Goal: Task Accomplishment & Management: Use online tool/utility

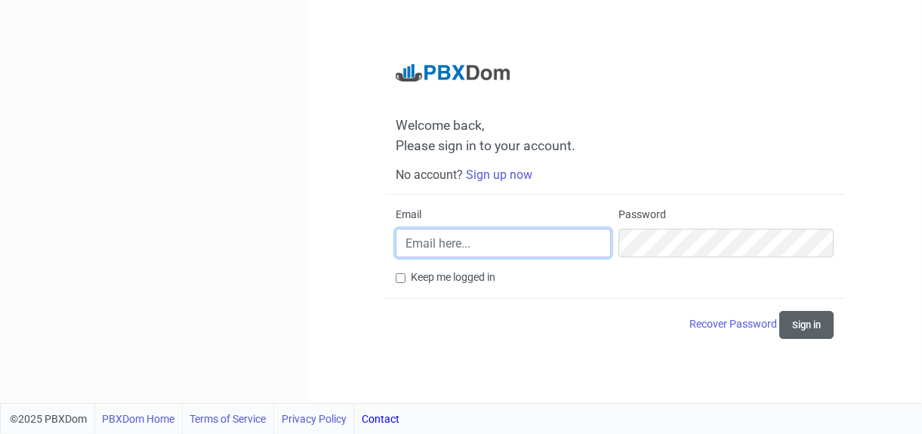
type input "[PERSON_NAME][EMAIL_ADDRESS][PERSON_NAME][DOMAIN_NAME]"
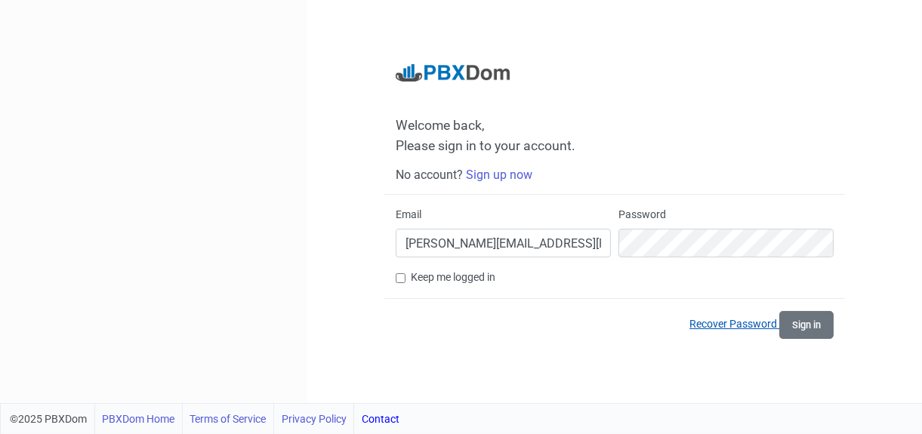
drag, startPoint x: 799, startPoint y: 319, endPoint x: 719, endPoint y: 319, distance: 80.1
click at [798, 318] on button "Sign in" at bounding box center [806, 325] width 54 height 28
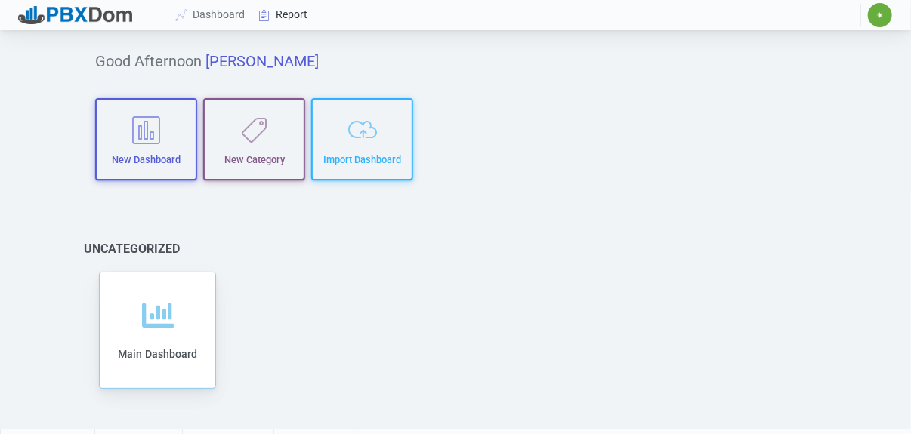
click at [281, 12] on link "Report" at bounding box center [283, 15] width 63 height 28
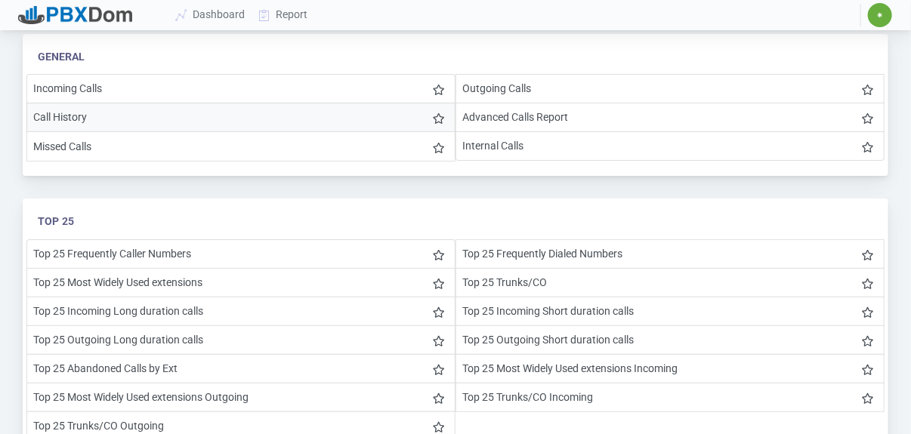
click at [63, 117] on li "Call History" at bounding box center [240, 117] width 429 height 29
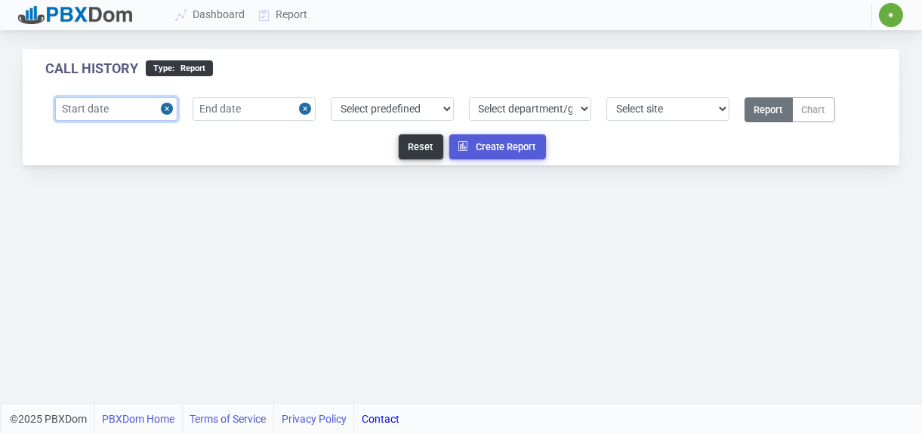
click at [142, 110] on input "text" at bounding box center [116, 108] width 123 height 23
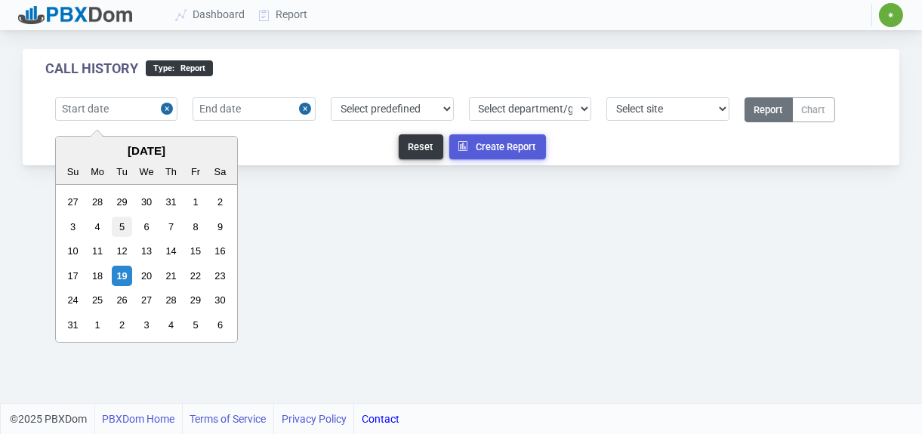
click at [117, 224] on div "5" at bounding box center [122, 227] width 20 height 20
type input "[DATE]"
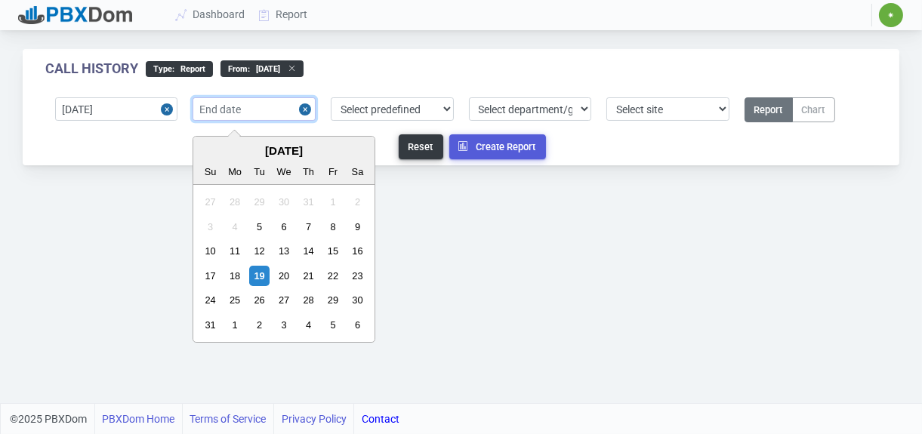
click at [248, 103] on input "text" at bounding box center [254, 108] width 123 height 23
click at [258, 270] on div "19" at bounding box center [259, 276] width 20 height 20
type input "[DATE]"
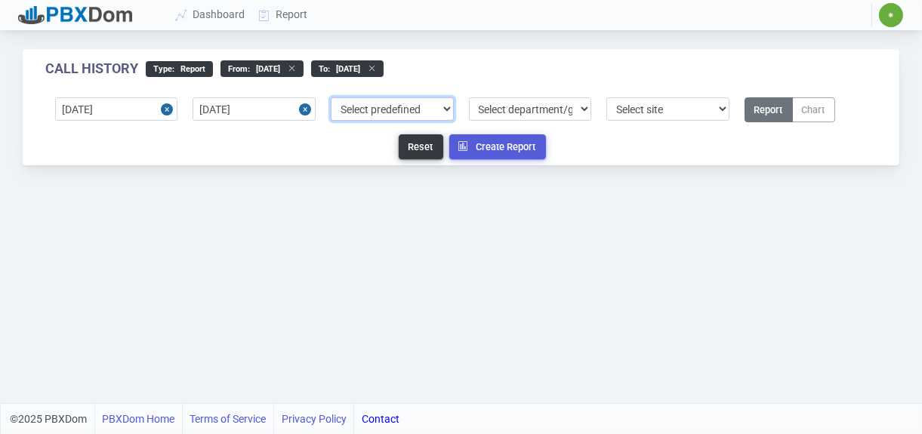
click at [444, 108] on select "Select predefined [DATE] [DATE] Current Year Current Month Current Week Previou…" at bounding box center [392, 108] width 123 height 23
click at [528, 255] on div "Call History type : Report From : [DATE] to : [DATE] [DATE] [DATE] Select prede…" at bounding box center [461, 201] width 922 height 403
click at [581, 111] on select "Select department/group exceptionExtension WhiteListExtension" at bounding box center [530, 108] width 123 height 23
click at [581, 110] on select "Select department/group exceptionExtension WhiteListExtension" at bounding box center [530, 108] width 123 height 23
click at [724, 110] on select "Select site 1" at bounding box center [667, 108] width 123 height 23
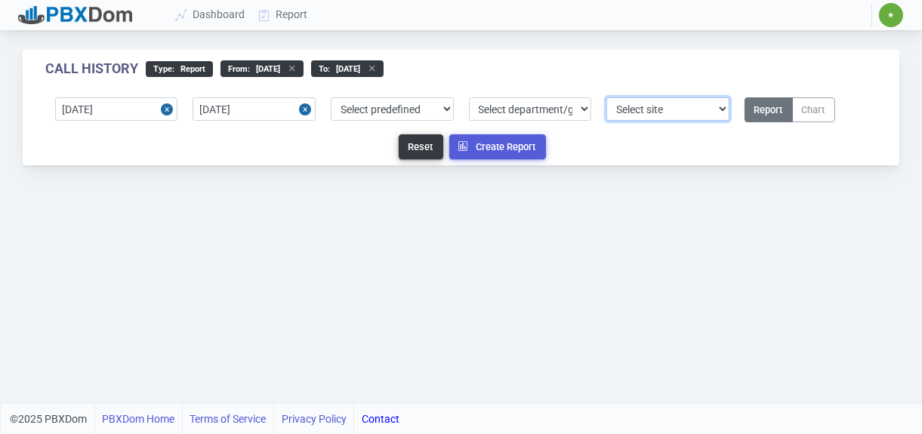
select select "1"
click at [606, 97] on select "Select site 1" at bounding box center [667, 108] width 123 height 23
click at [769, 110] on button "Report" at bounding box center [769, 109] width 48 height 25
click at [764, 111] on button "Report" at bounding box center [769, 109] width 48 height 25
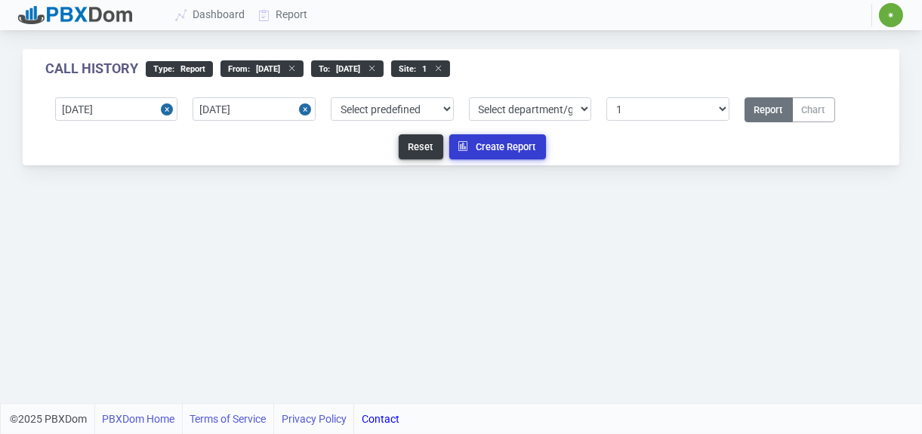
click at [498, 145] on button "Create Report" at bounding box center [497, 146] width 97 height 25
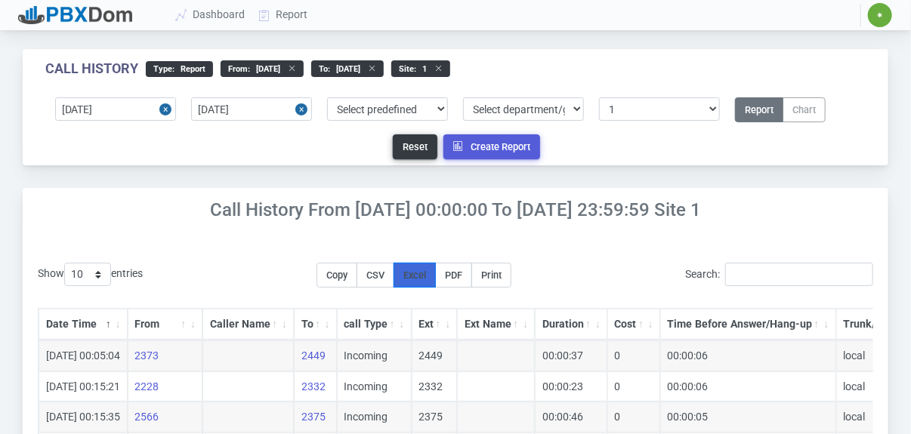
click at [422, 270] on span "Excel" at bounding box center [414, 275] width 23 height 11
click at [410, 147] on button "Reset" at bounding box center [415, 146] width 45 height 25
select select "0"
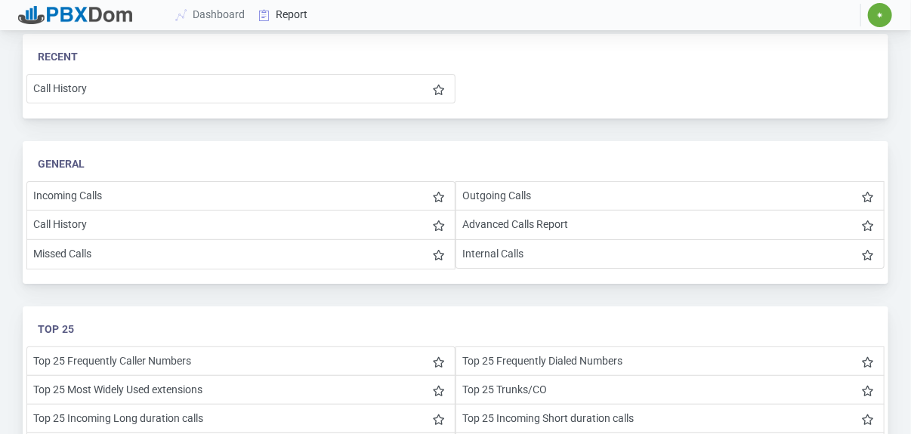
click at [276, 12] on link "Report" at bounding box center [283, 15] width 63 height 28
